Goal: Submit feedback/report problem

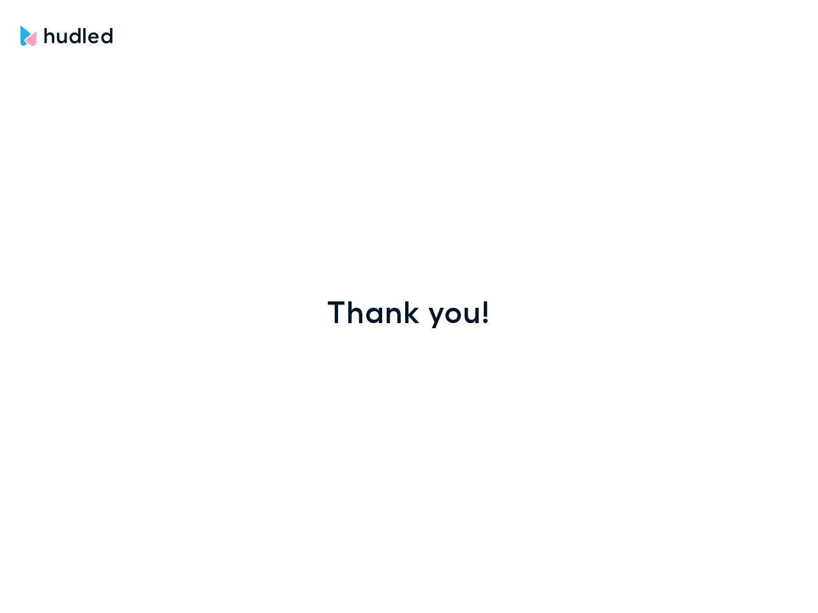
click at [409, 307] on span "Thank you!" at bounding box center [408, 311] width 163 height 31
